Goal: Find specific page/section: Find specific page/section

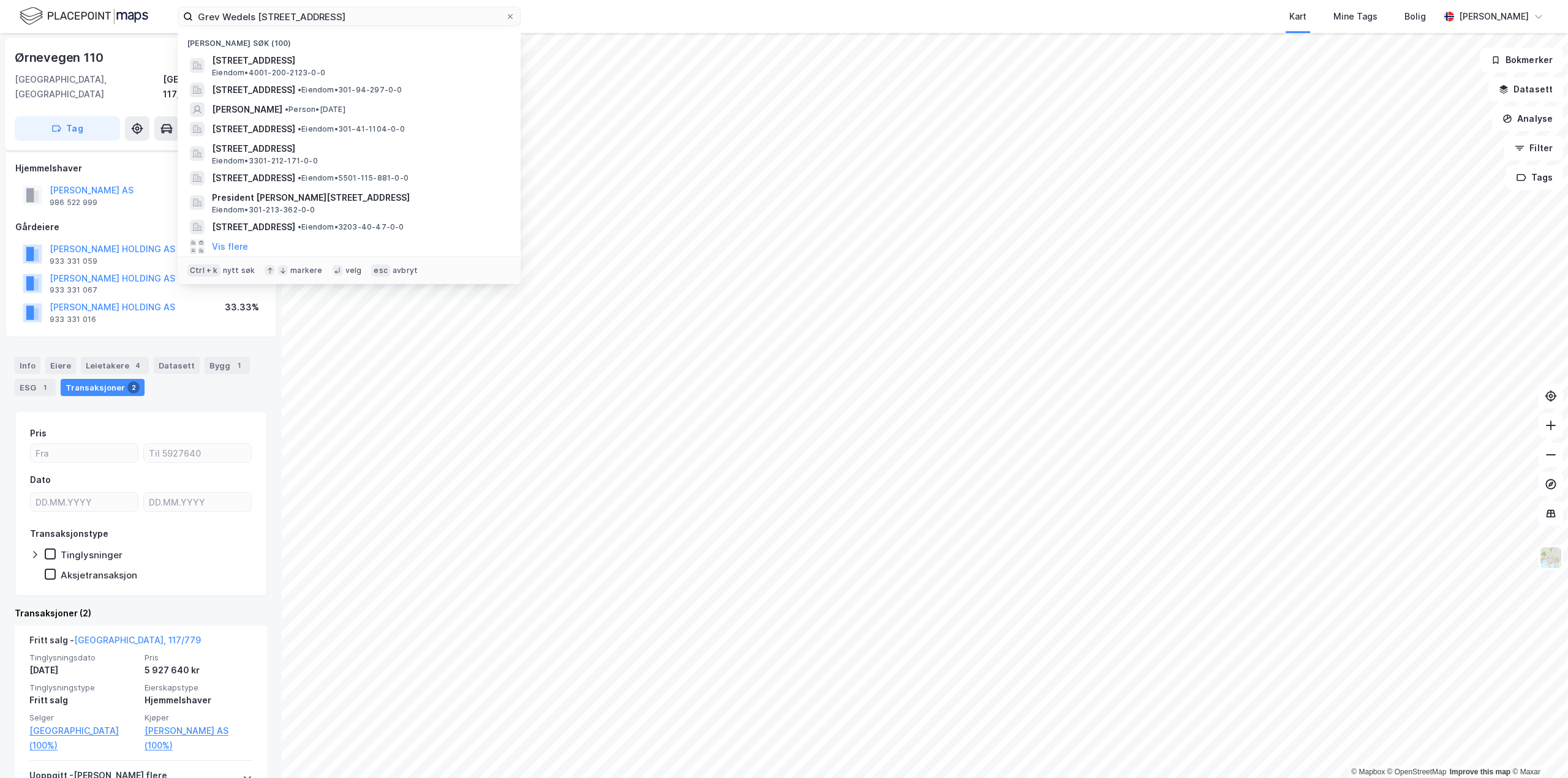
scroll to position [132, 0]
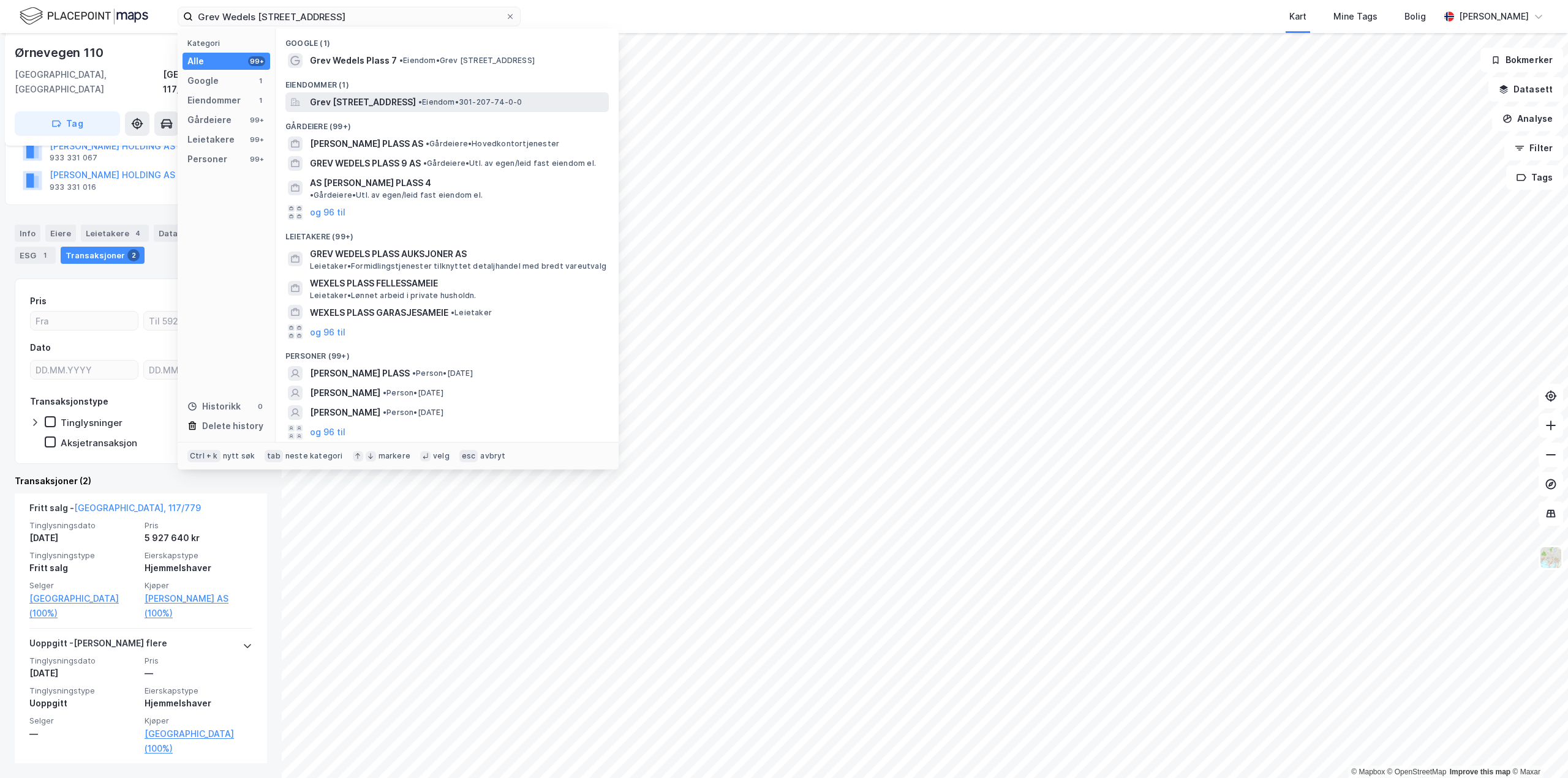
type input "Grev Wedels [STREET_ADDRESS]"
click at [355, 95] on span "Grev [STREET_ADDRESS]" at bounding box center [363, 102] width 106 height 15
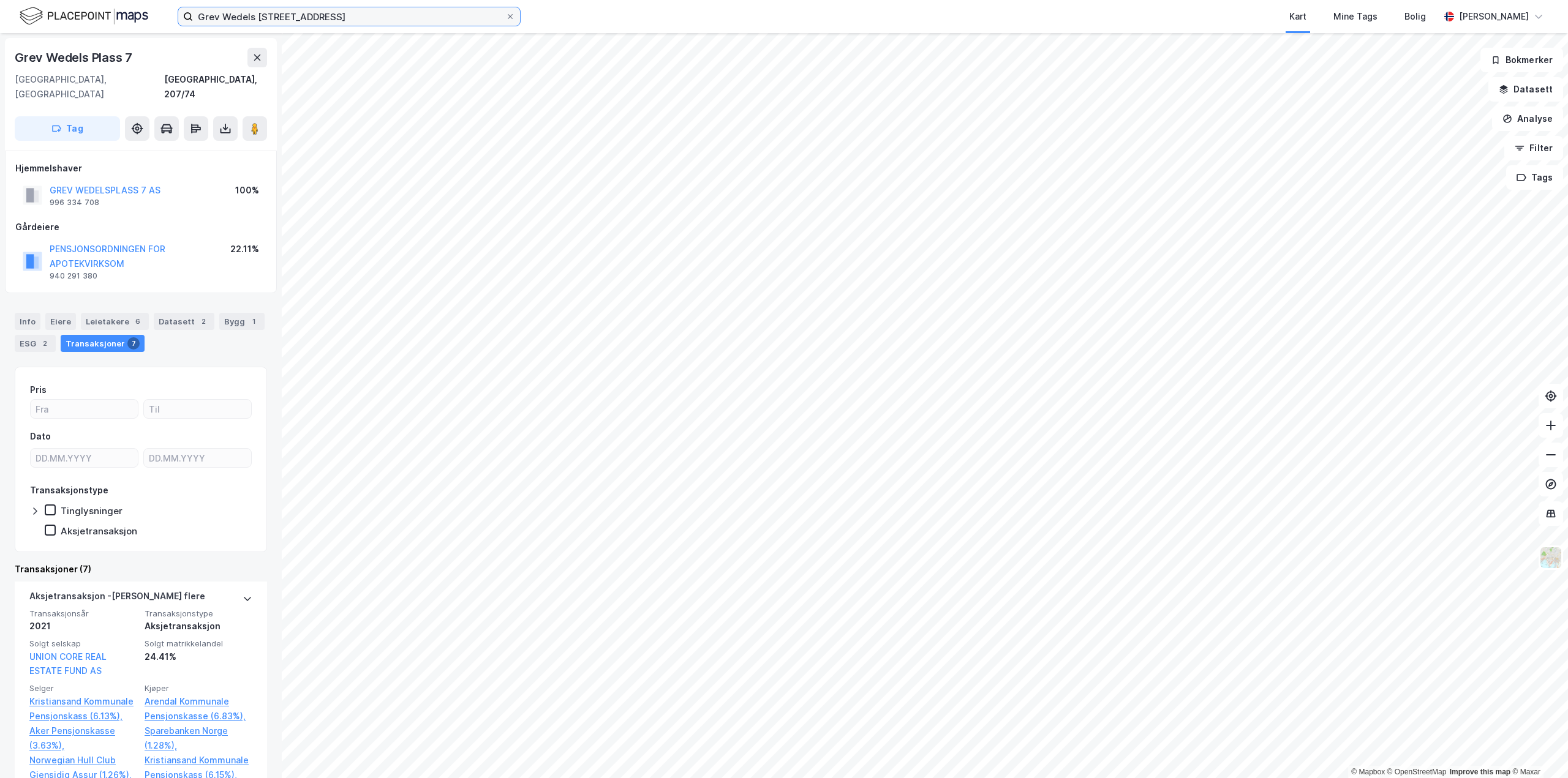
click at [382, 21] on input "Grev Wedels [STREET_ADDRESS]" at bounding box center [349, 17] width 312 height 18
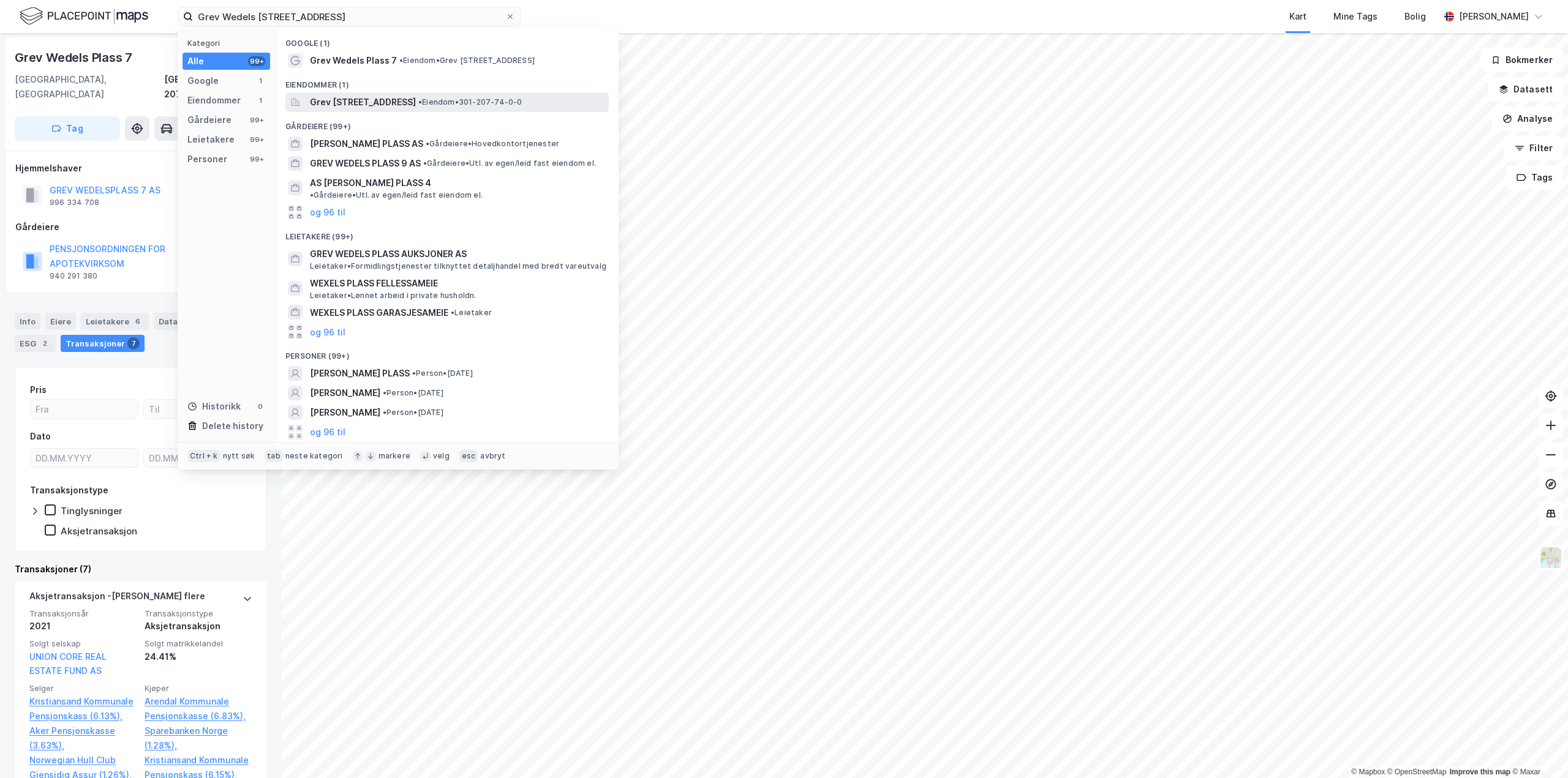
click at [411, 107] on span "Grev [STREET_ADDRESS]" at bounding box center [363, 102] width 106 height 15
